Goal: Task Accomplishment & Management: Manage account settings

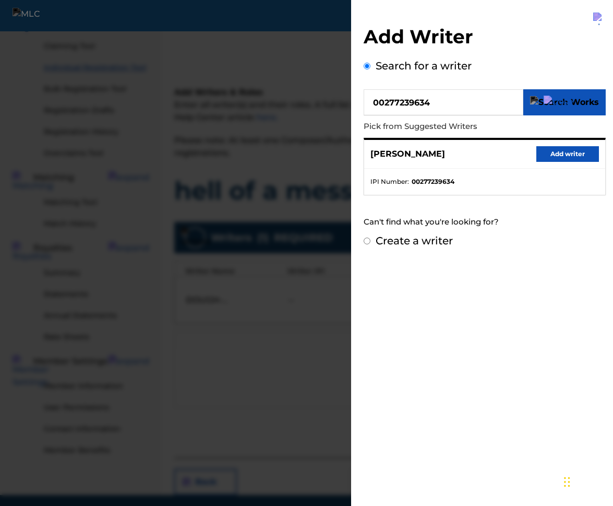
scroll to position [120, 0]
click at [593, 19] on img at bounding box center [599, 19] width 13 height 13
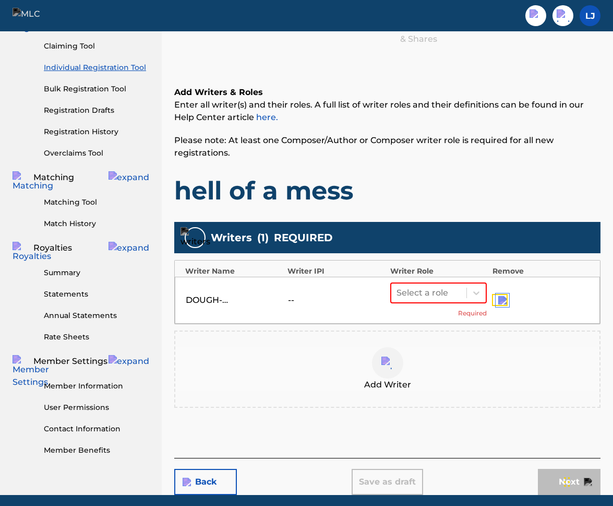
click at [501, 304] on img "submit" at bounding box center [502, 300] width 8 height 8
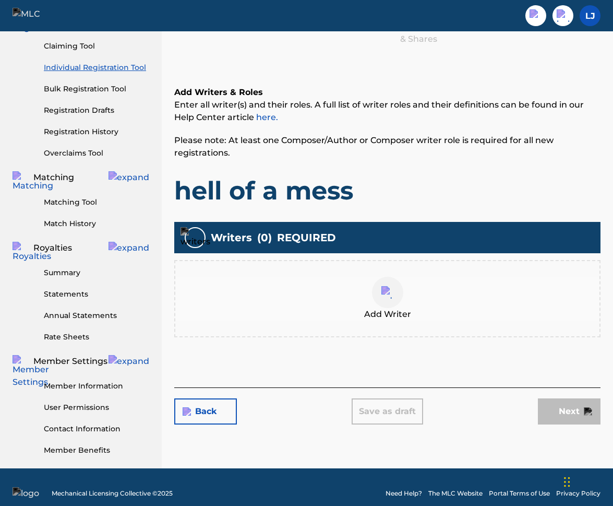
scroll to position [0, 0]
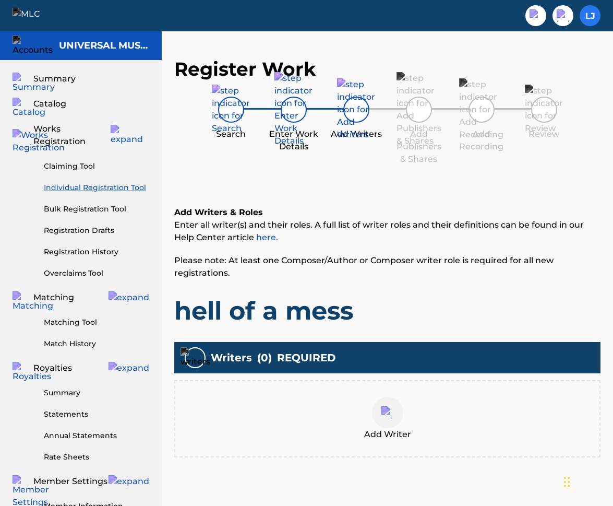
click at [589, 15] on label at bounding box center [590, 15] width 21 height 21
click at [590, 16] on input "[PERSON_NAME] Jones [EMAIL_ADDRESS][PERSON_NAME][DOMAIN_NAME] Profile Log out" at bounding box center [590, 16] width 0 height 0
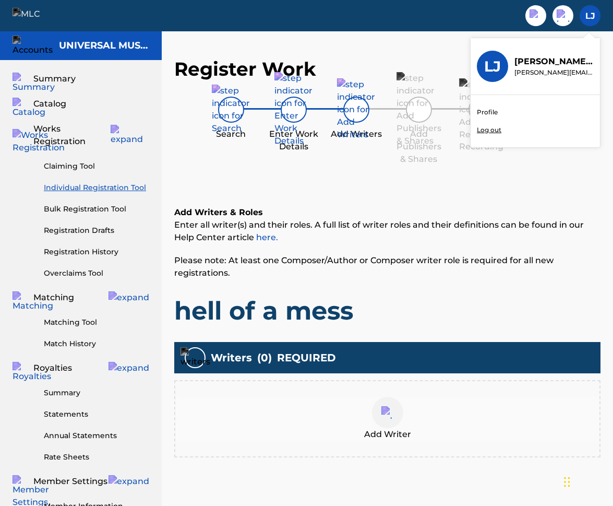
click at [489, 130] on p "Log out" at bounding box center [489, 129] width 25 height 9
click at [590, 16] on input "[PERSON_NAME] Jones [EMAIL_ADDRESS][PERSON_NAME][DOMAIN_NAME] Profile Log out" at bounding box center [590, 16] width 0 height 0
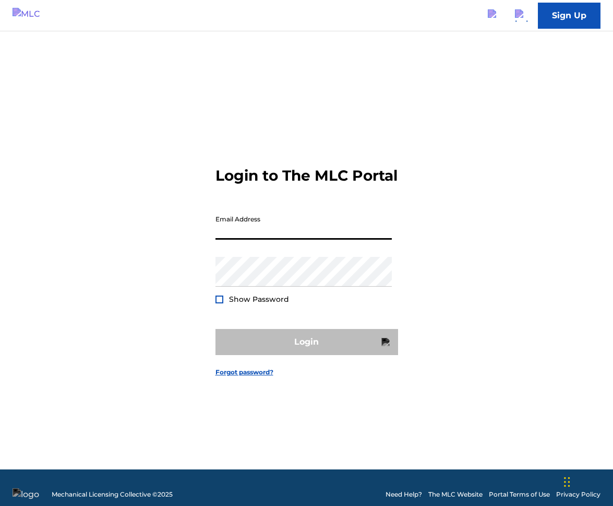
click at [339, 236] on input "Email Address" at bounding box center [304, 225] width 176 height 30
click at [408, 243] on div "Login to The MLC Portal Email Address Password Show Password Login Forgot passw…" at bounding box center [306, 263] width 613 height 412
click at [346, 240] on input "Email Address" at bounding box center [304, 225] width 176 height 30
type input "[PERSON_NAME][EMAIL_ADDRESS][PERSON_NAME][DOMAIN_NAME]"
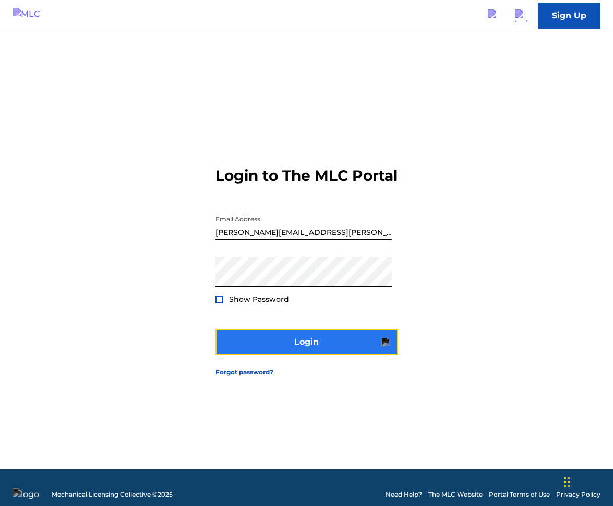
click at [386, 346] on img "submit" at bounding box center [386, 342] width 8 height 8
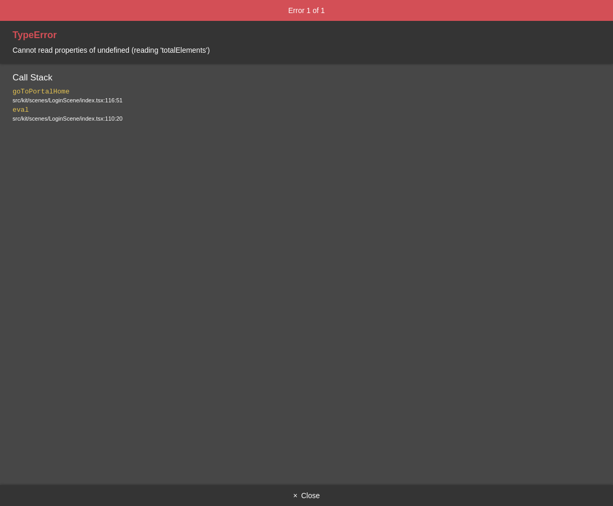
click at [191, 53] on span "Cannot read properties of undefined (reading 'totalElements')" at bounding box center [111, 50] width 197 height 8
copy span "Cannot read properties of undefined (reading 'totalElements')"
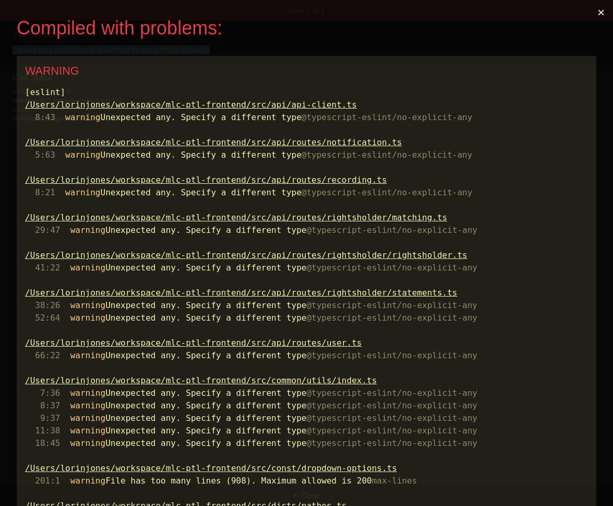
click at [608, 14] on button "×" at bounding box center [601, 12] width 24 height 25
